Goal: Task Accomplishment & Management: Use online tool/utility

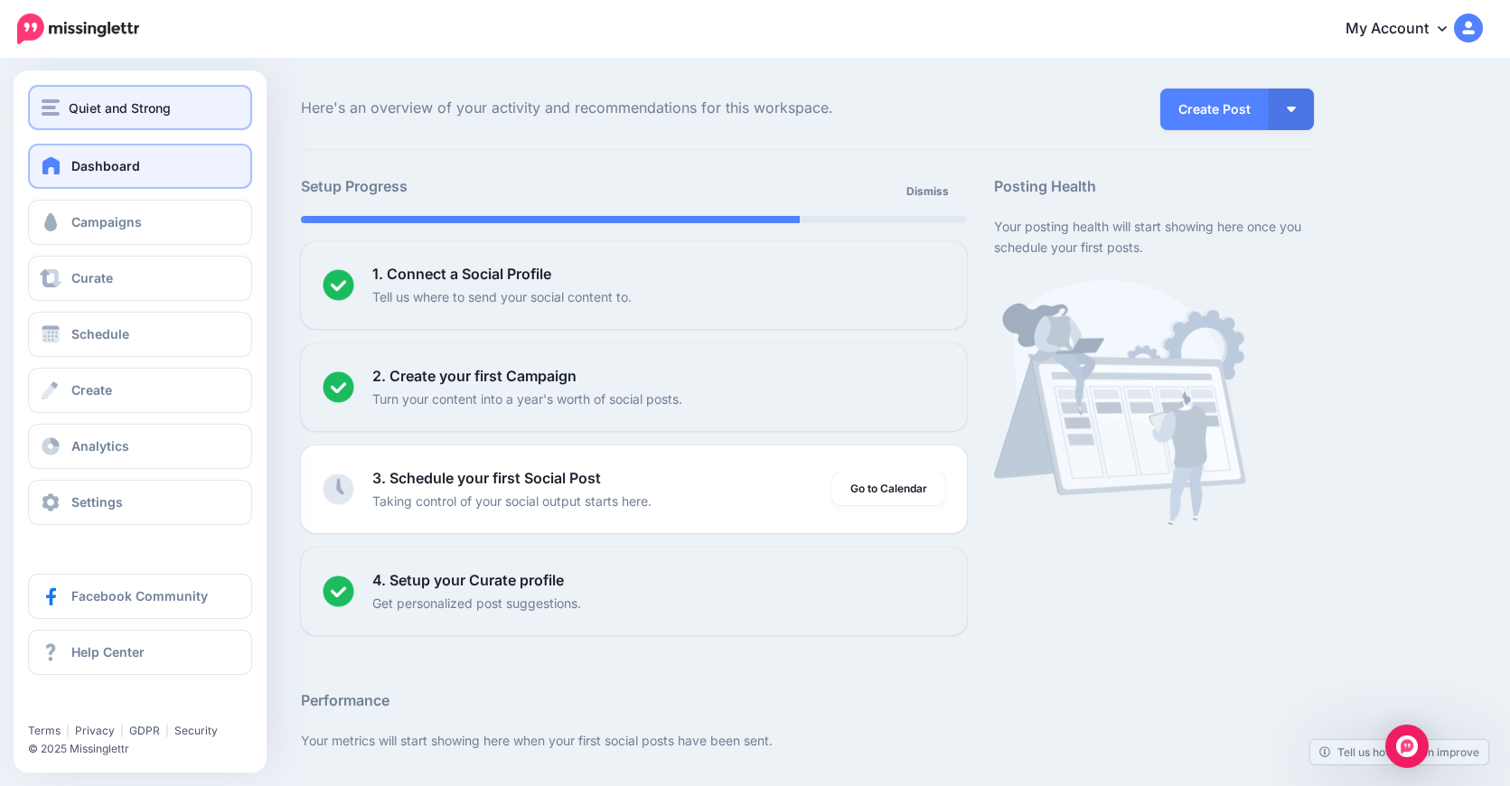
click at [46, 105] on img "button" at bounding box center [51, 107] width 18 height 16
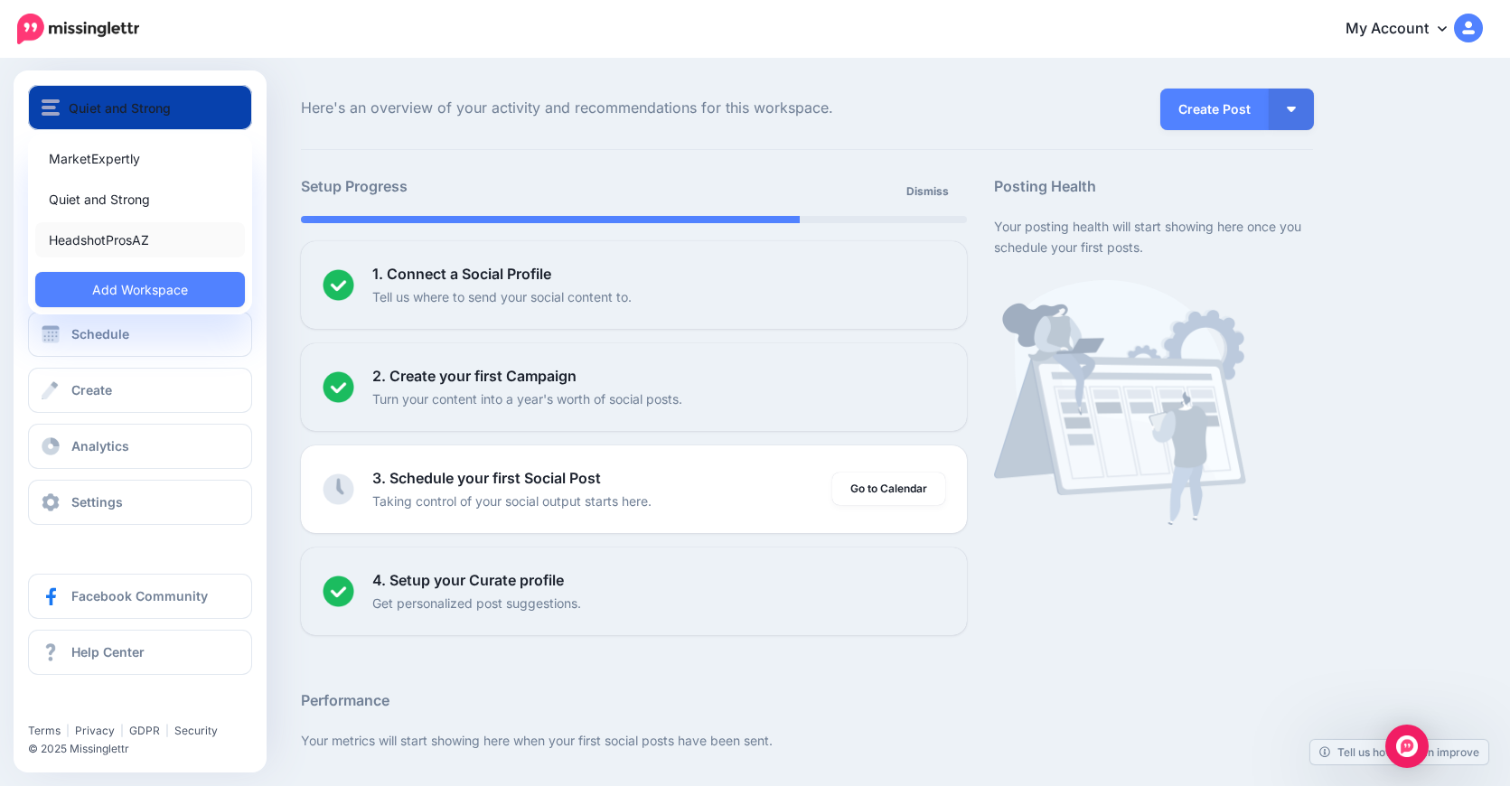
click at [66, 239] on link "HeadshotProsAZ" at bounding box center [140, 239] width 210 height 35
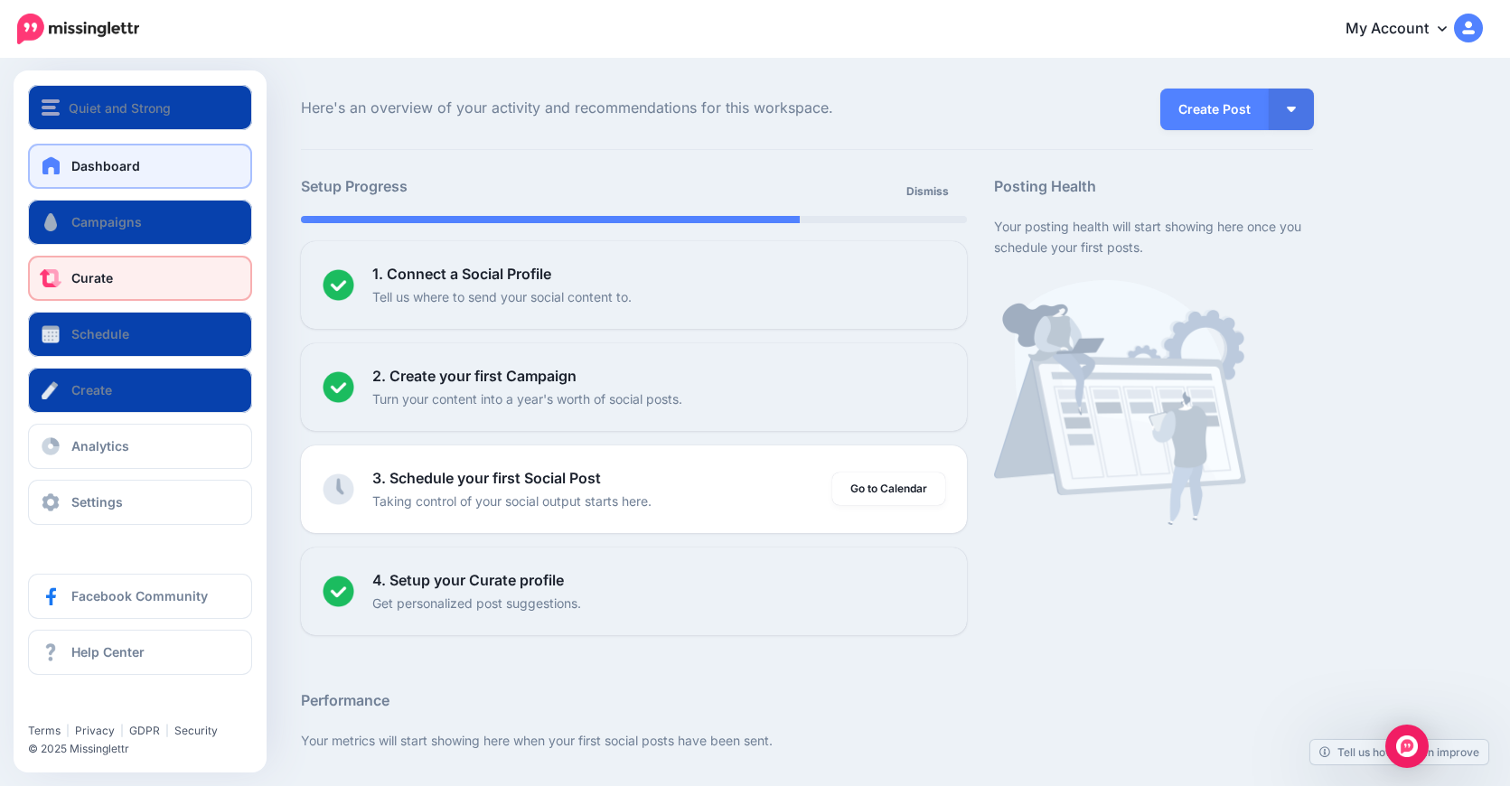
click at [99, 277] on span "Curate" at bounding box center [92, 277] width 42 height 15
click at [117, 276] on link "Curate" at bounding box center [140, 278] width 224 height 45
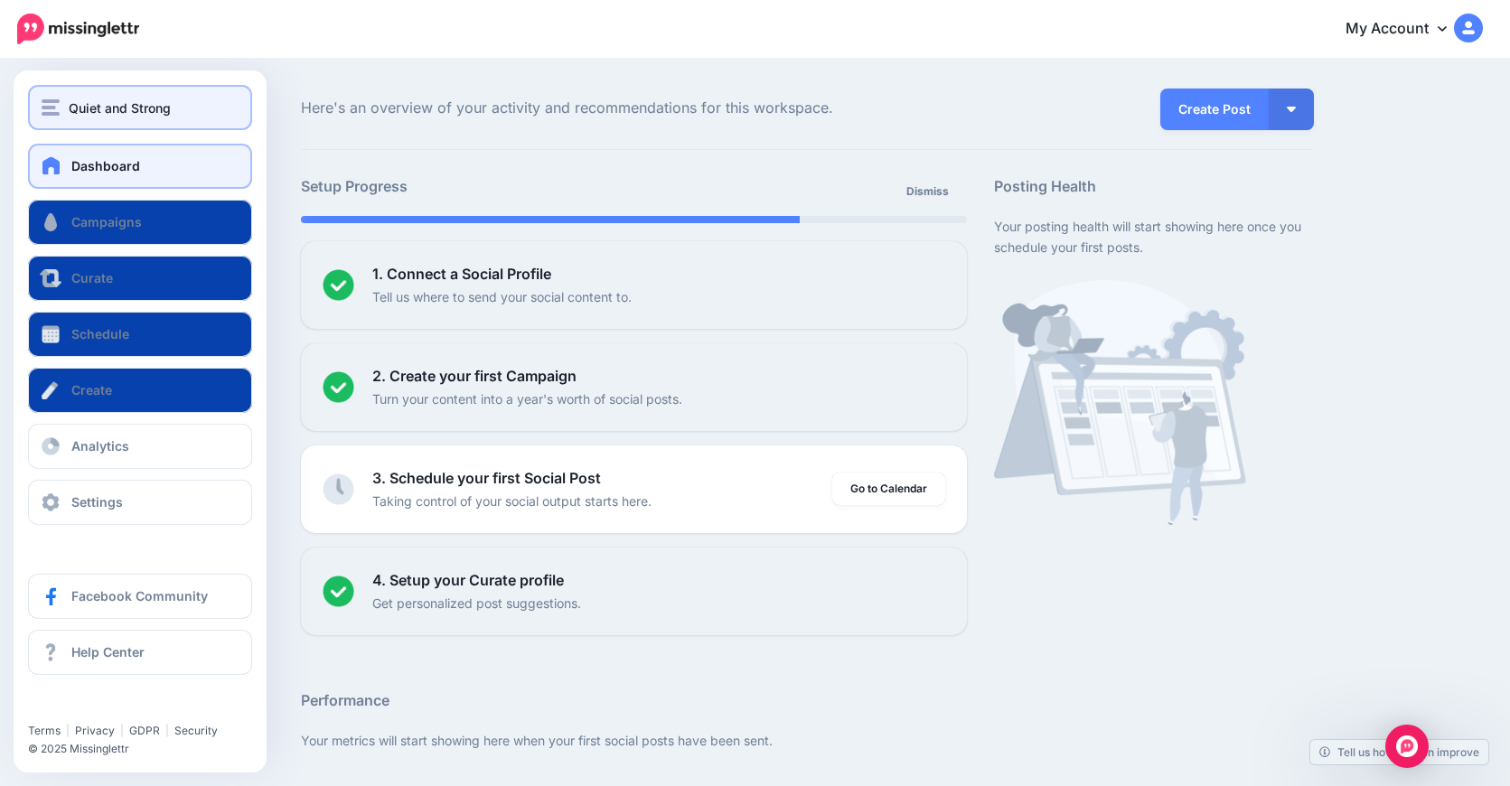
click at [96, 99] on span "Quiet and Strong" at bounding box center [120, 108] width 102 height 21
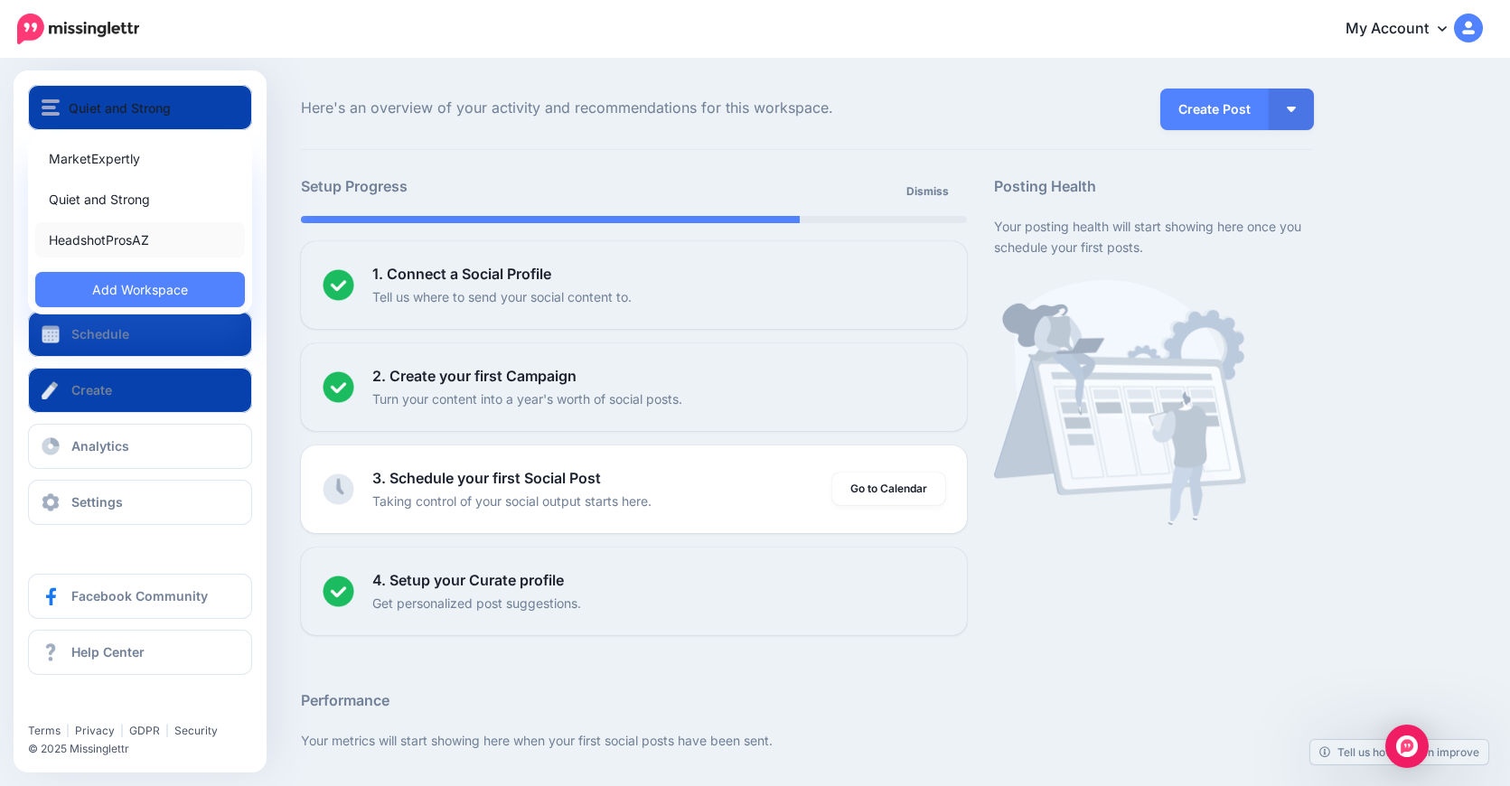
click at [136, 237] on link "HeadshotProsAZ" at bounding box center [140, 239] width 210 height 35
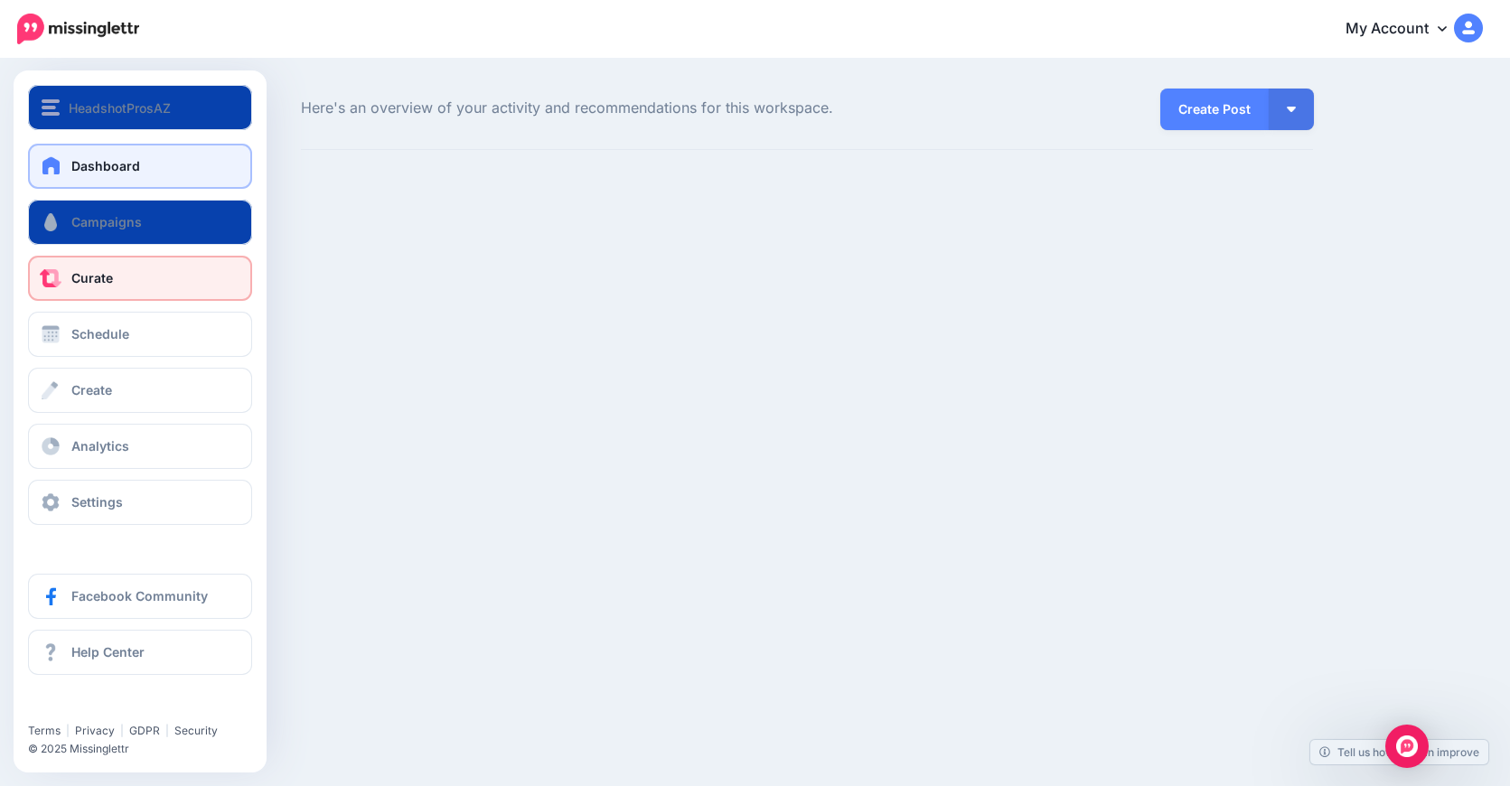
click at [110, 282] on span "Curate" at bounding box center [92, 277] width 42 height 15
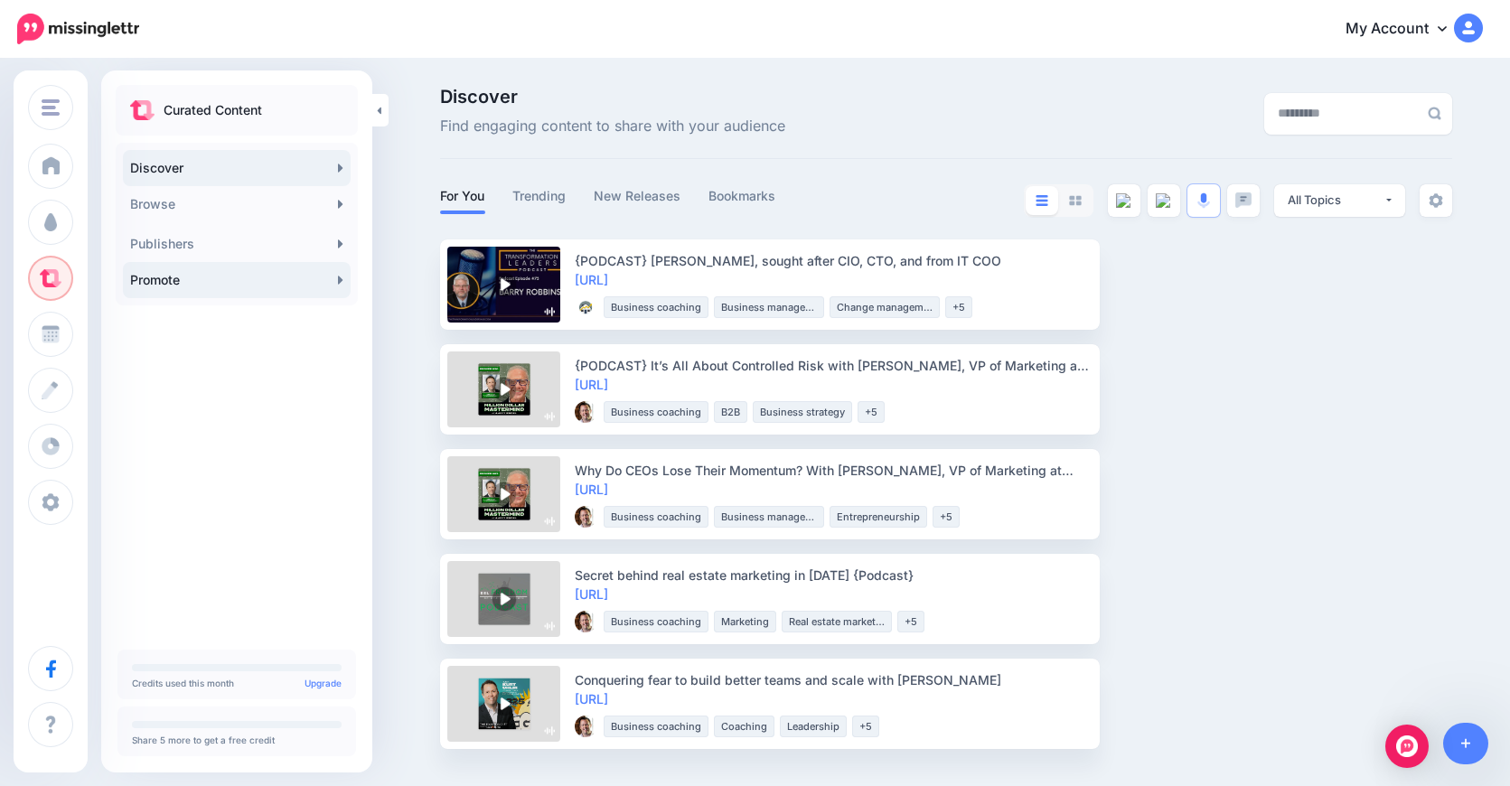
click at [148, 286] on link "Promote" at bounding box center [237, 280] width 228 height 36
click at [153, 286] on link "Promote" at bounding box center [237, 280] width 228 height 36
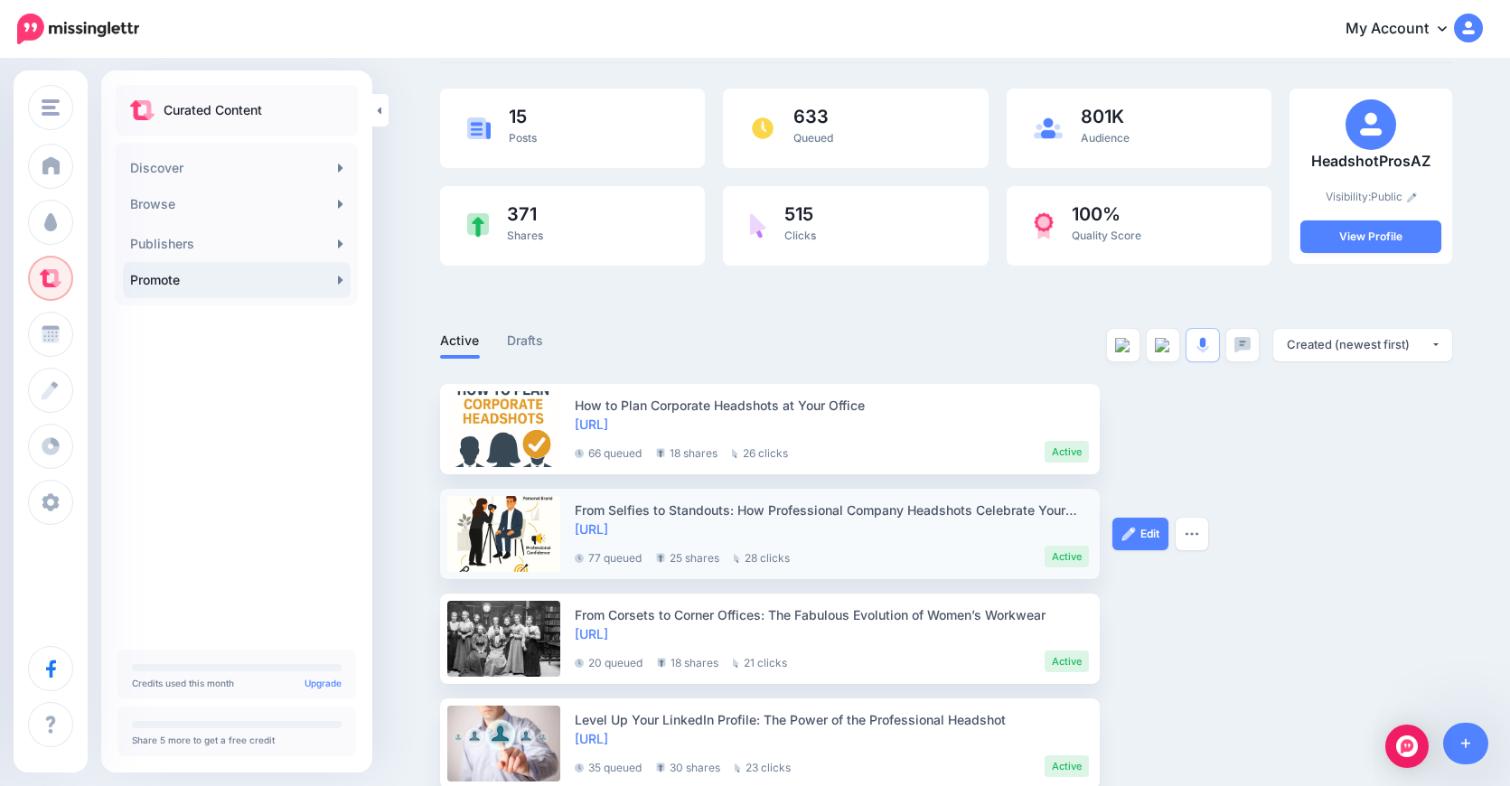
scroll to position [91, 0]
